Goal: Register for event/course

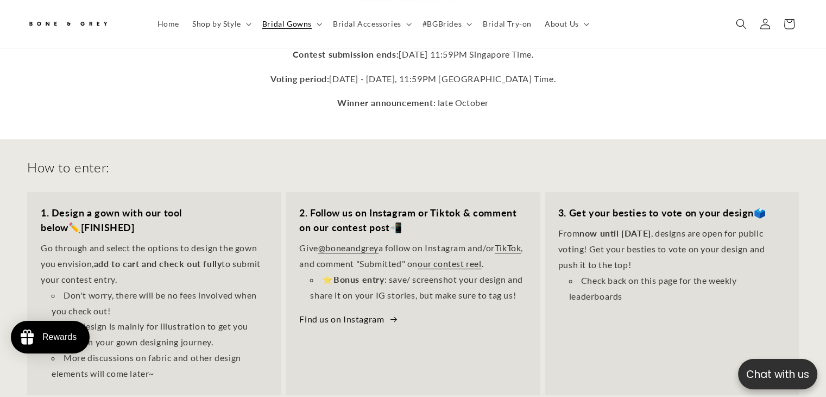
scroll to position [320, 0]
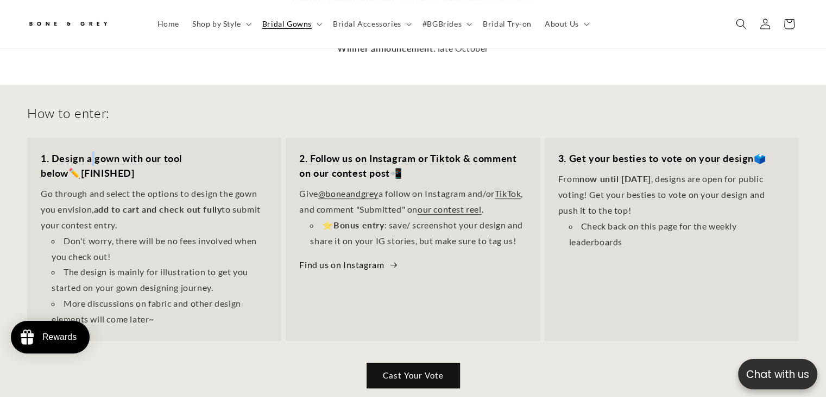
click at [91, 152] on strong "1. Design a gown with our tool below" at bounding box center [111, 165] width 141 height 27
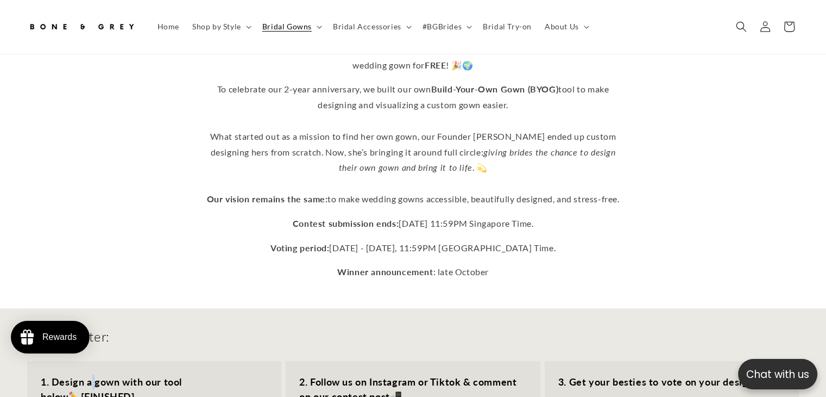
scroll to position [0, 0]
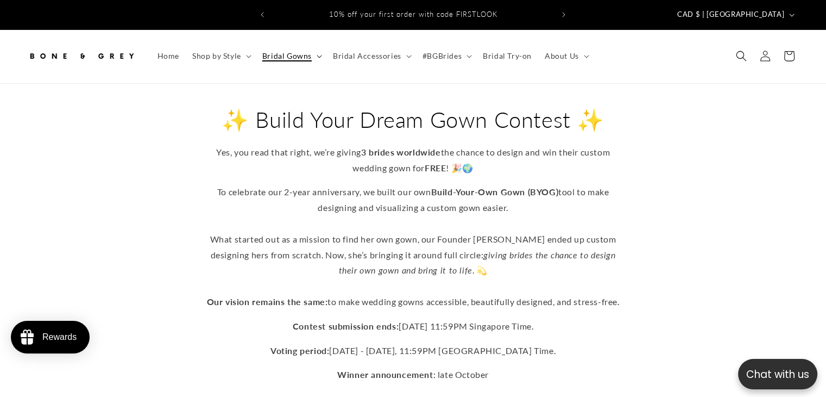
click at [302, 52] on span "Bridal Gowns" at bounding box center [286, 56] width 49 height 10
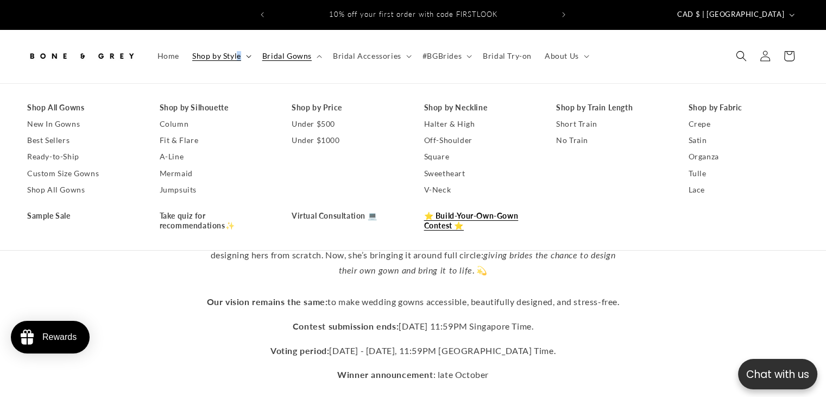
drag, startPoint x: 454, startPoint y: 208, endPoint x: 239, endPoint y: 47, distance: 268.2
click at [239, 51] on span "Shop by Style" at bounding box center [216, 56] width 49 height 10
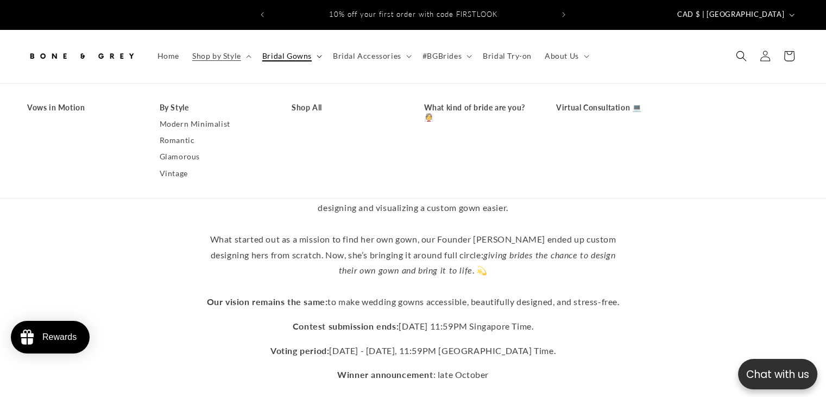
click at [312, 46] on summary "Bridal Gowns" at bounding box center [291, 56] width 71 height 23
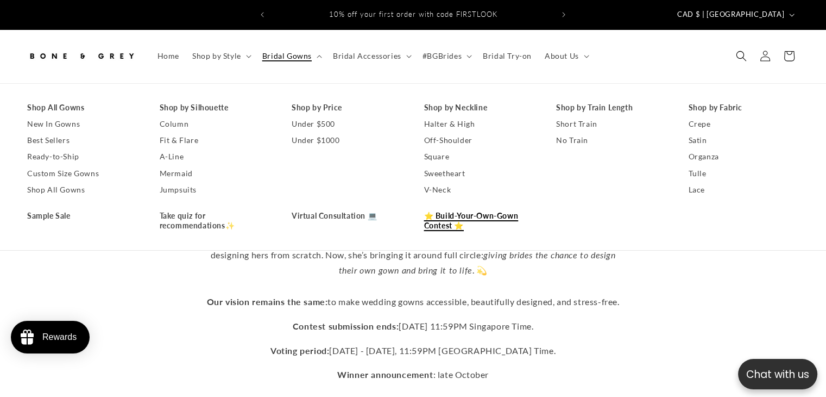
click at [453, 211] on link "⭐ Build-Your-Own-Gown Contest ⭐" at bounding box center [479, 221] width 111 height 26
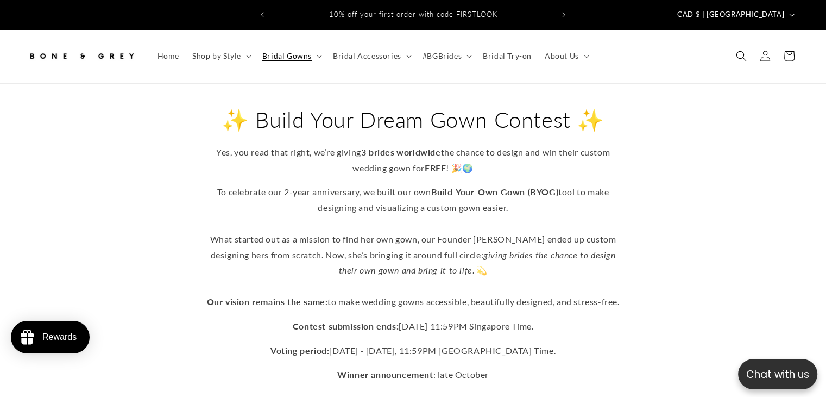
click at [492, 186] on strong "Build-Your-Own Gown (BYOG)" at bounding box center [495, 191] width 128 height 10
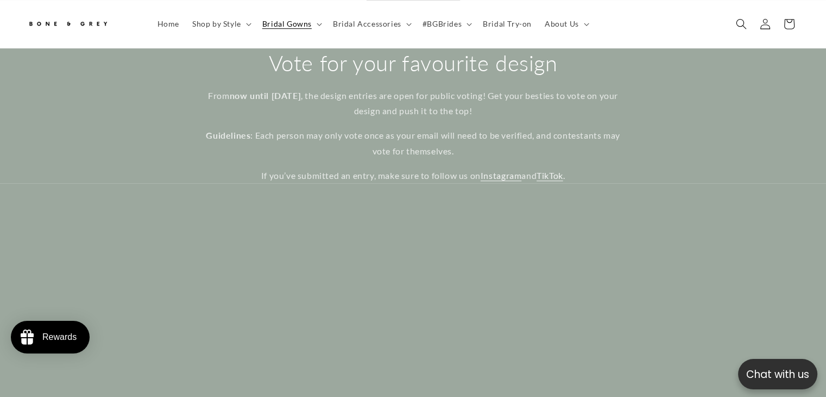
scroll to position [917, 0]
